Goal: Task Accomplishment & Management: Use online tool/utility

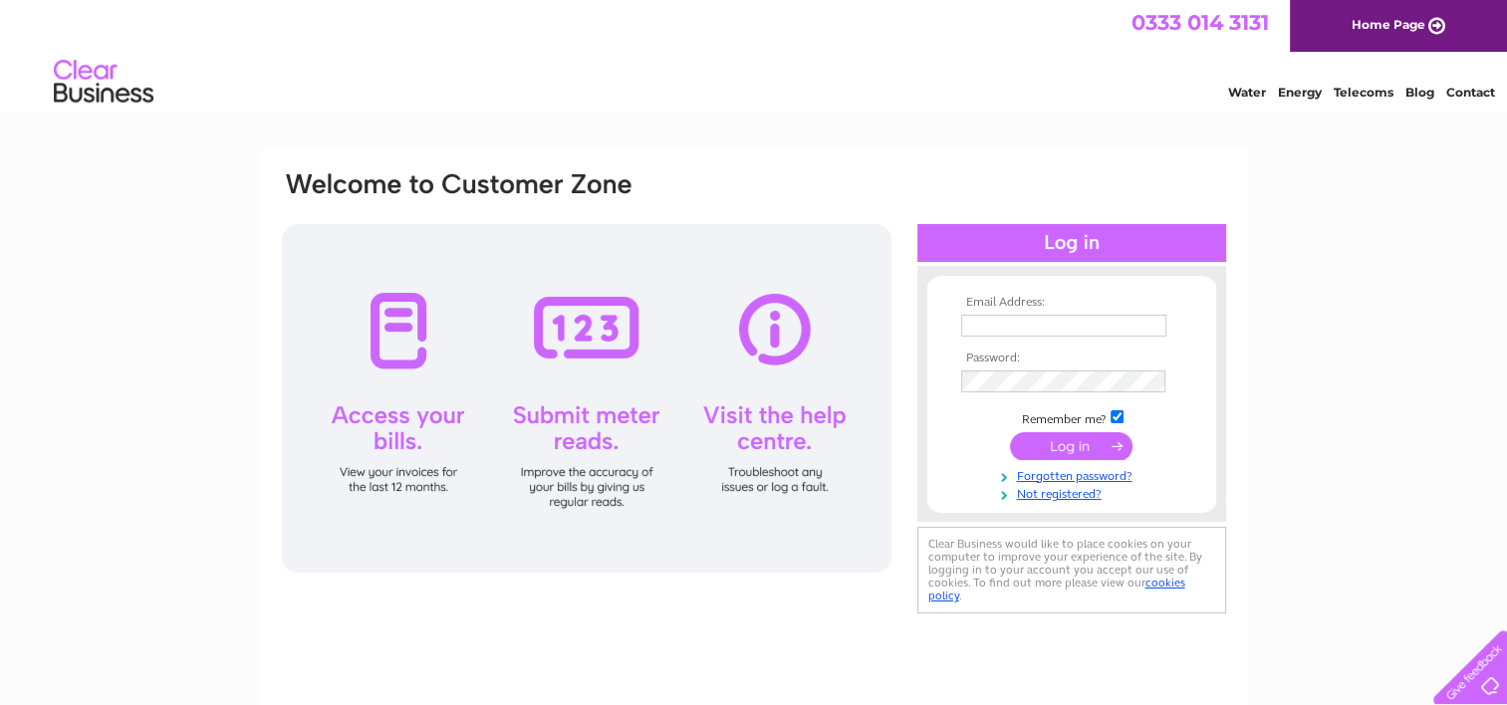
type input "thecarpetshopkelso@outlook.com"
click at [1068, 446] on input "submit" at bounding box center [1071, 446] width 123 height 28
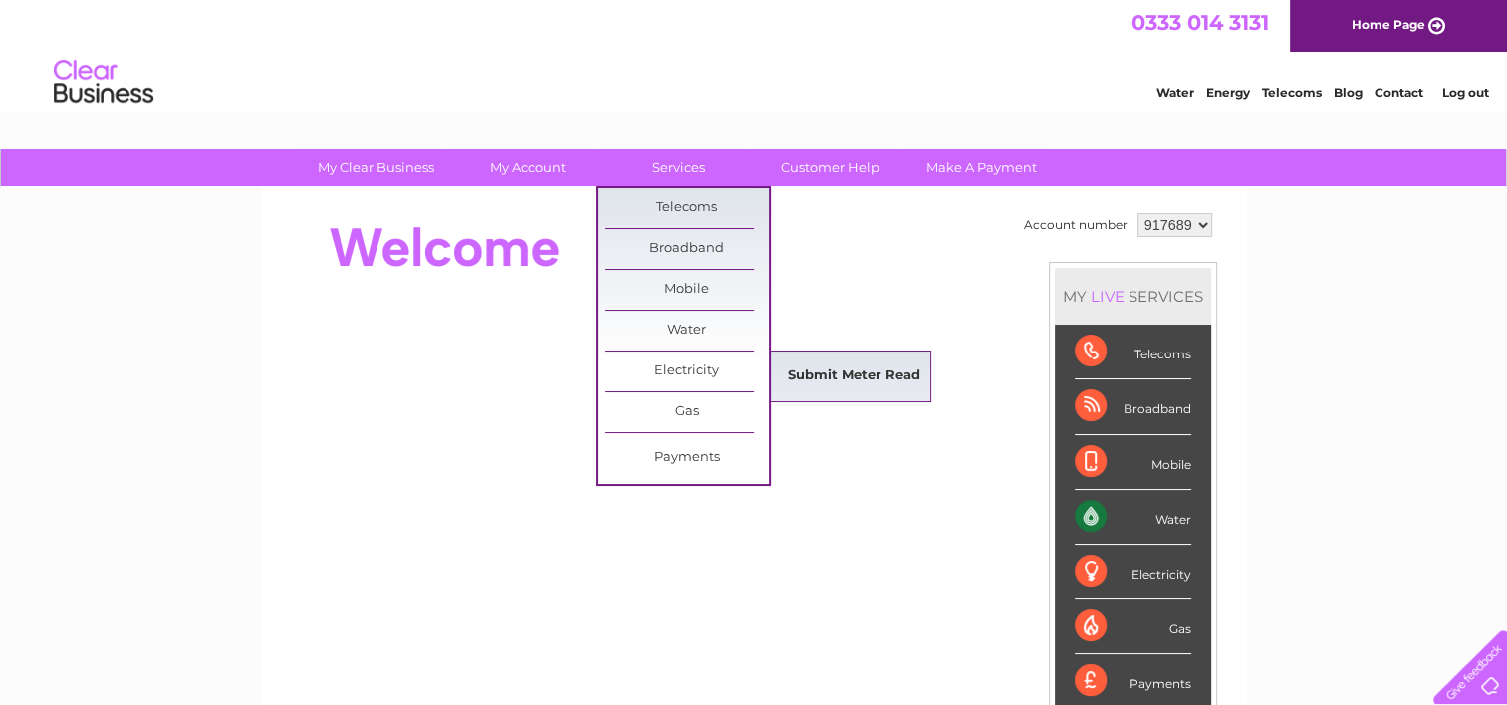
click at [808, 372] on link "Submit Meter Read" at bounding box center [854, 377] width 164 height 40
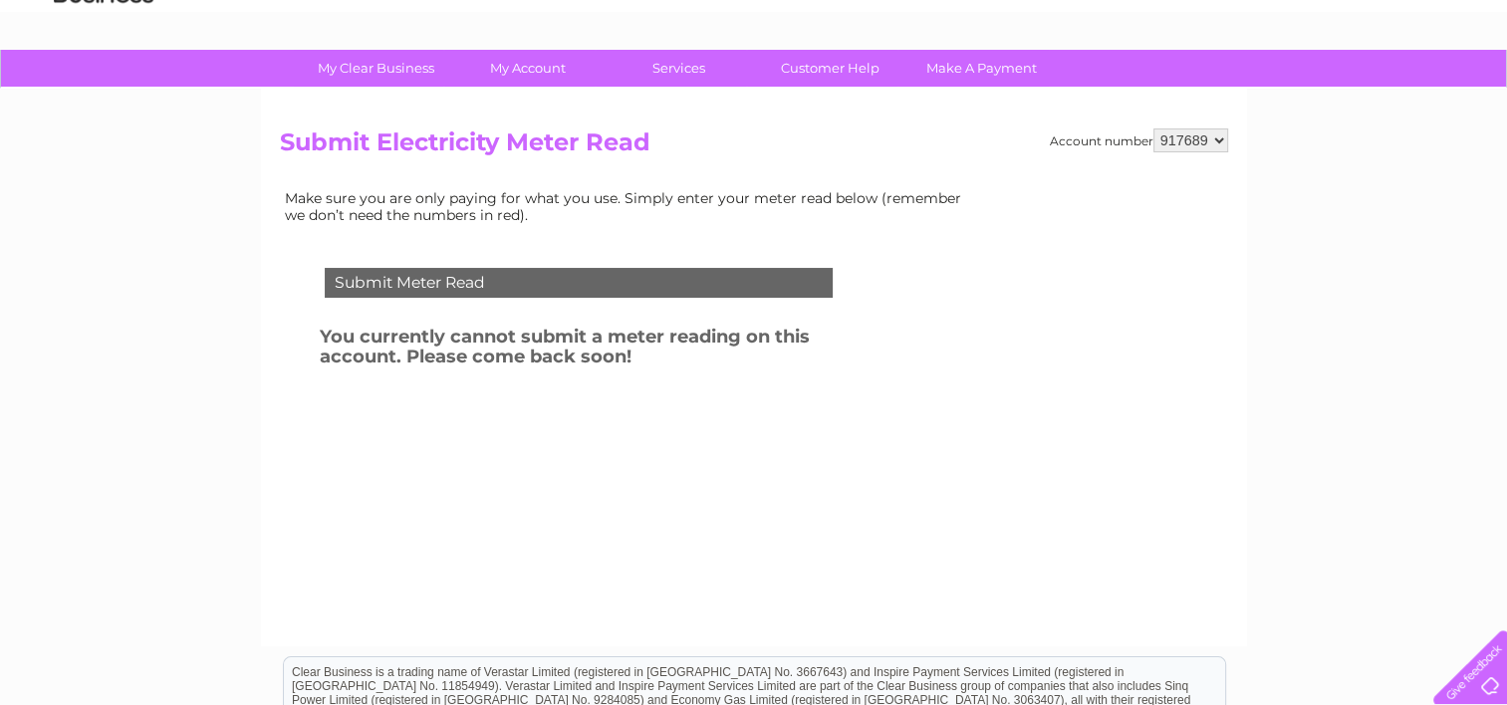
scroll to position [199, 0]
